Goal: Navigation & Orientation: Find specific page/section

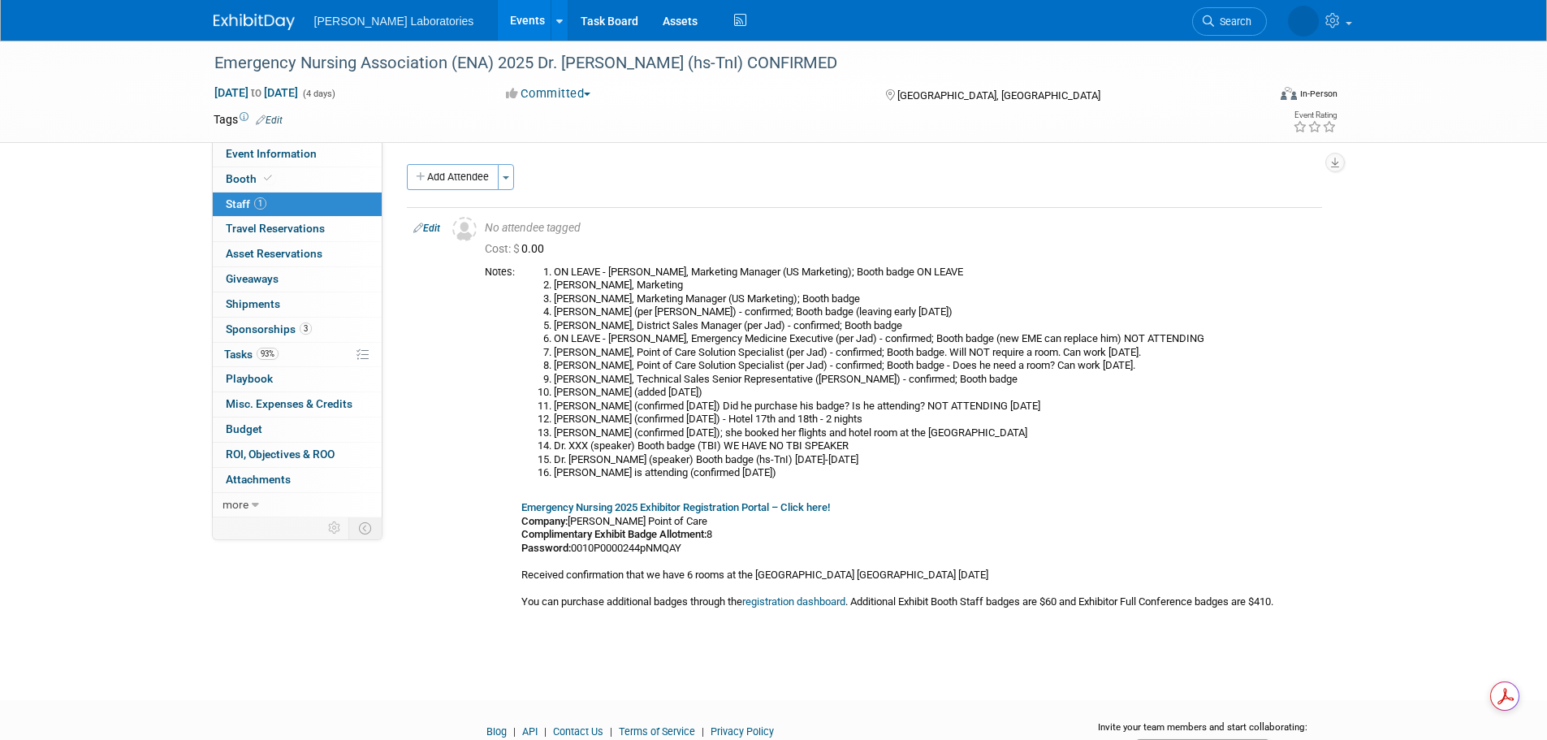
click at [498, 19] on link "Events" at bounding box center [527, 20] width 59 height 41
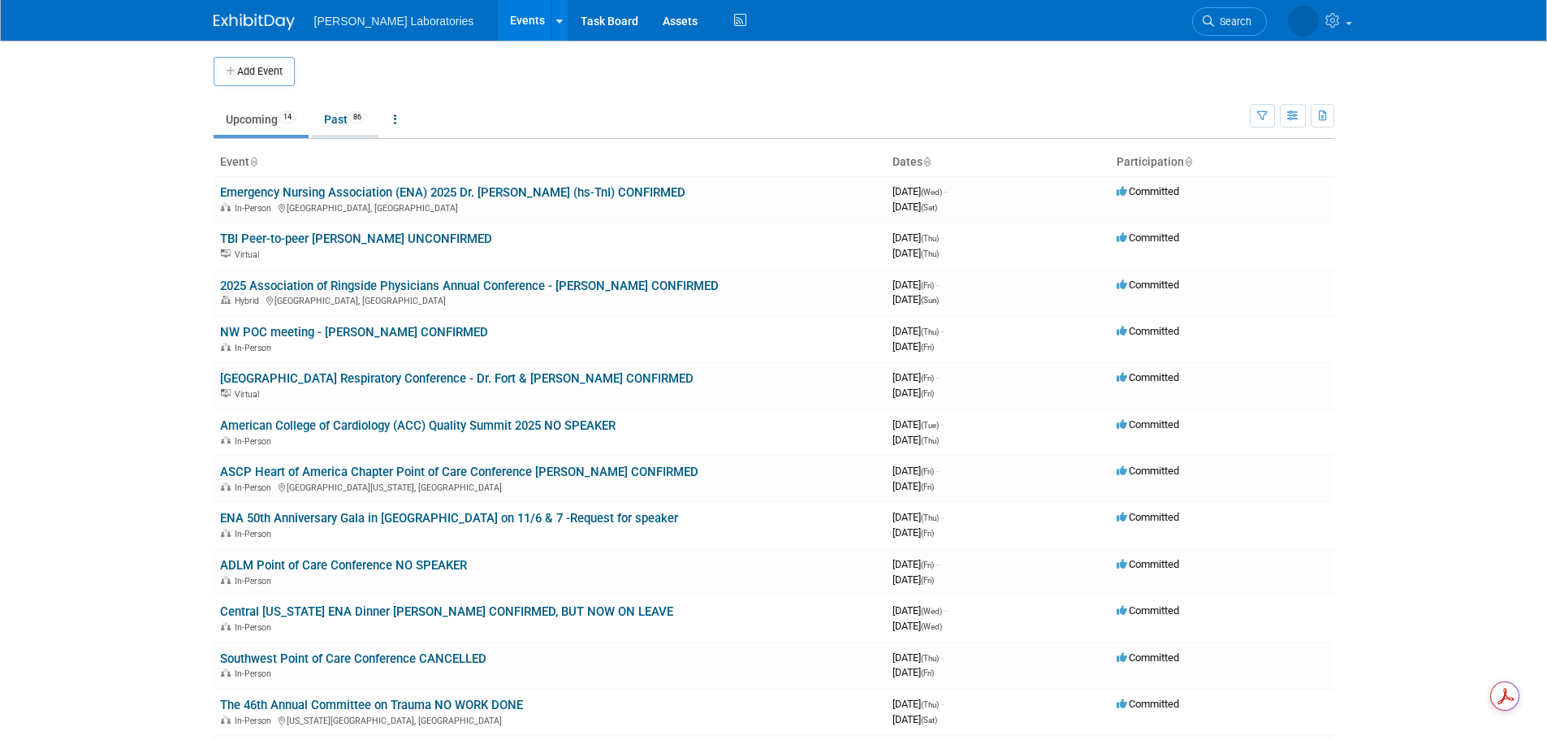
click at [339, 120] on link "Past 86" at bounding box center [345, 119] width 67 height 31
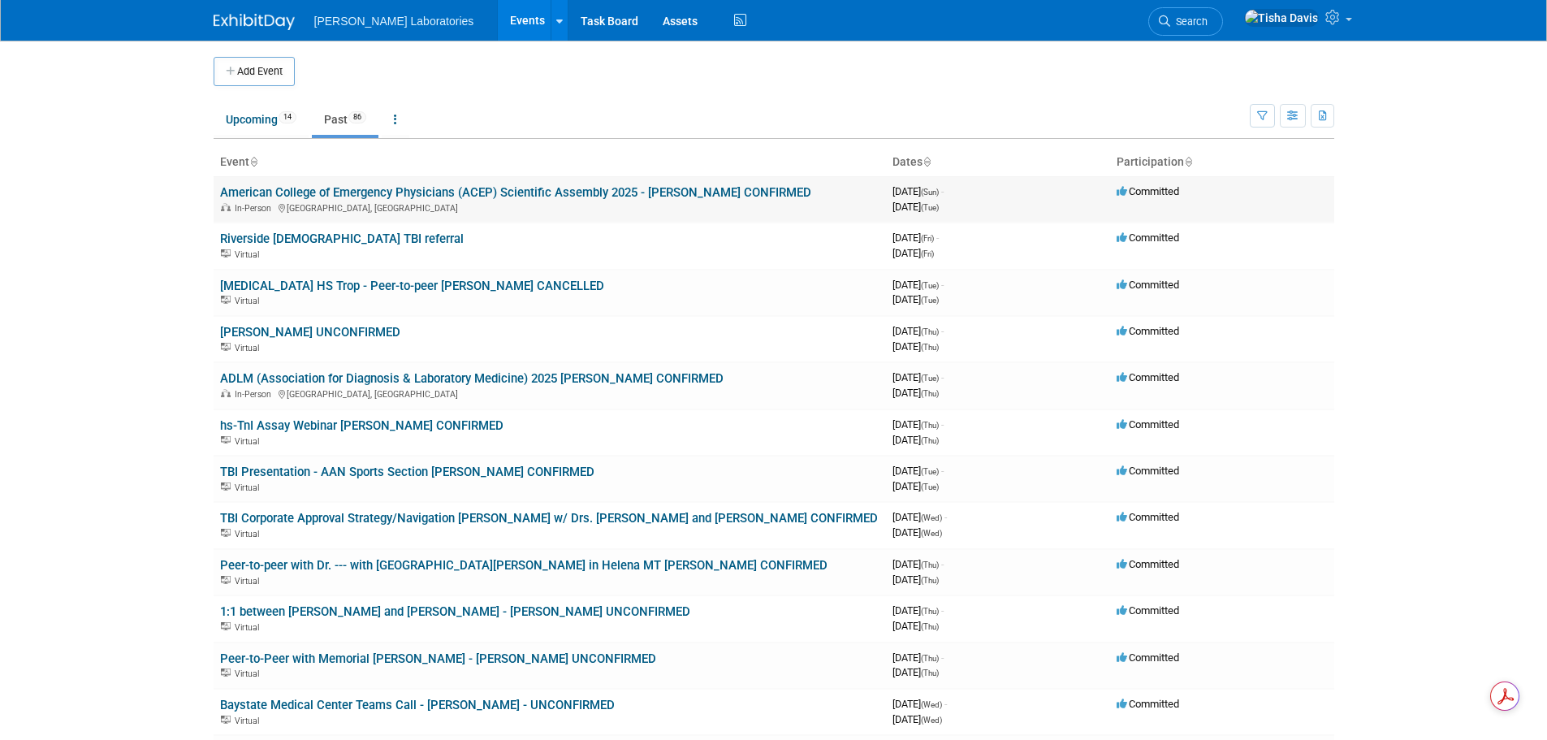
click at [459, 196] on link "American College of Emergency Physicians (ACEP) Scientific Assembly 2025 - [PER…" at bounding box center [515, 192] width 591 height 15
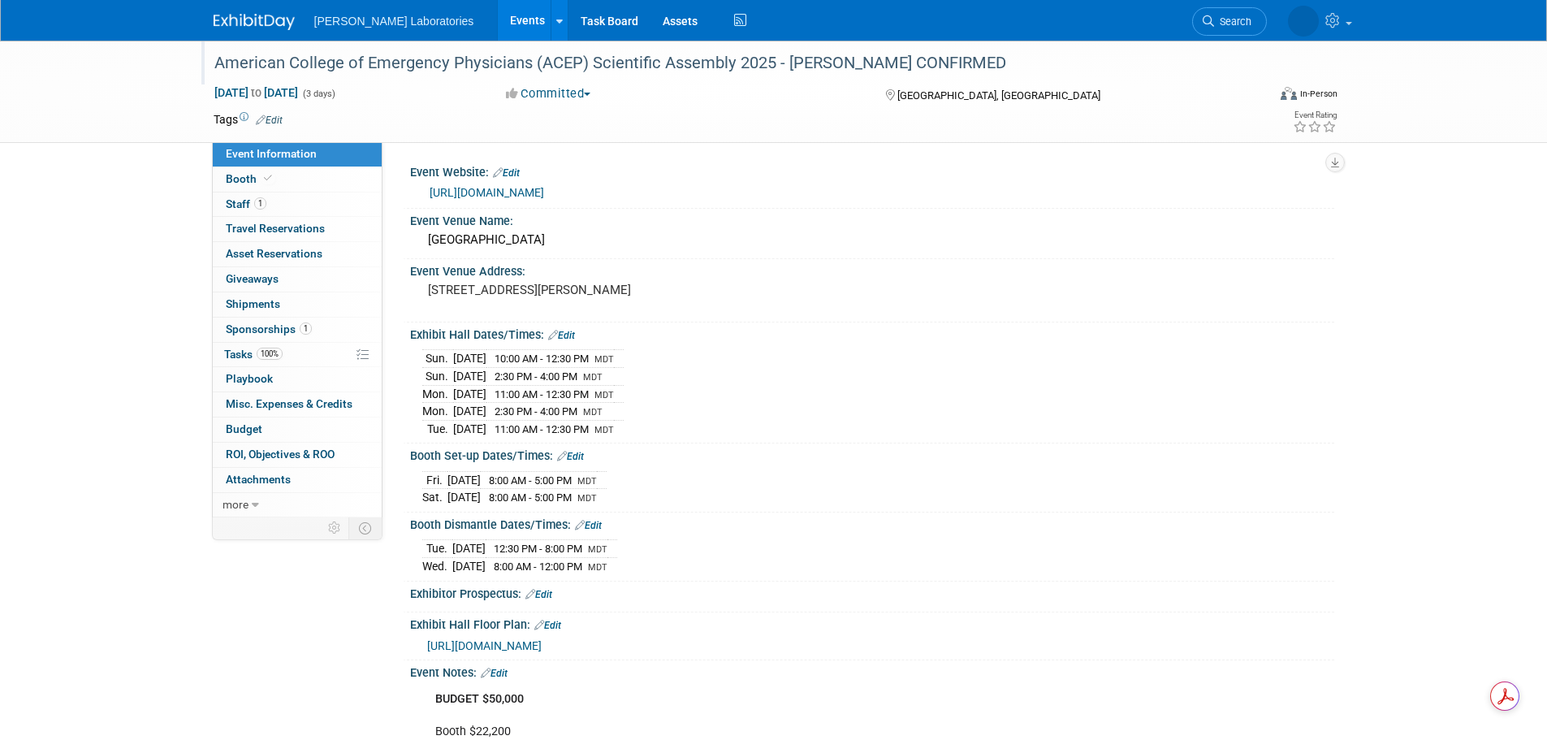
click at [342, 59] on div "American College of Emergency Physicians (ACEP) Scientific Assembly 2025 - [PER…" at bounding box center [726, 63] width 1034 height 29
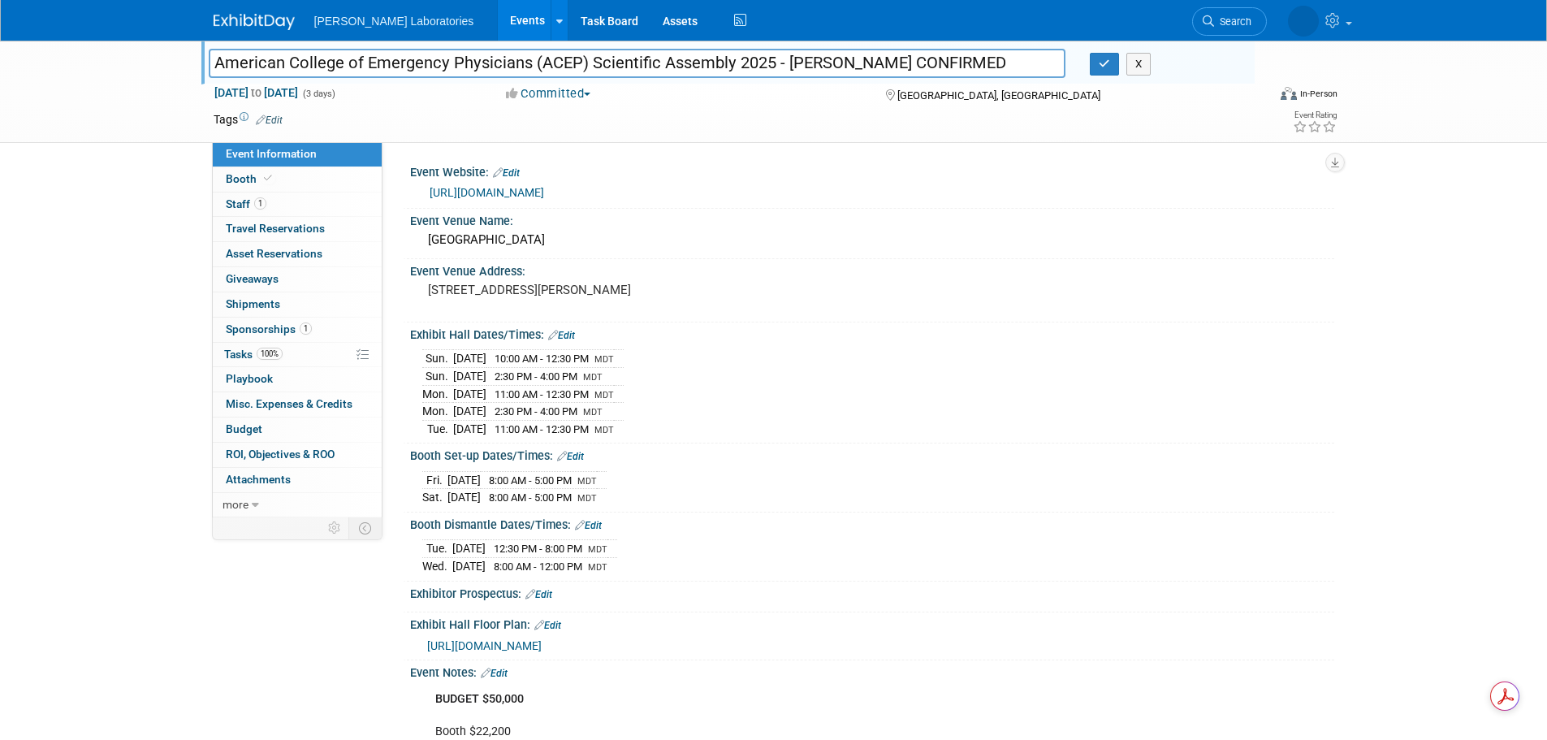
click at [498, 21] on link "Events" at bounding box center [527, 20] width 59 height 41
